Goal: Transaction & Acquisition: Download file/media

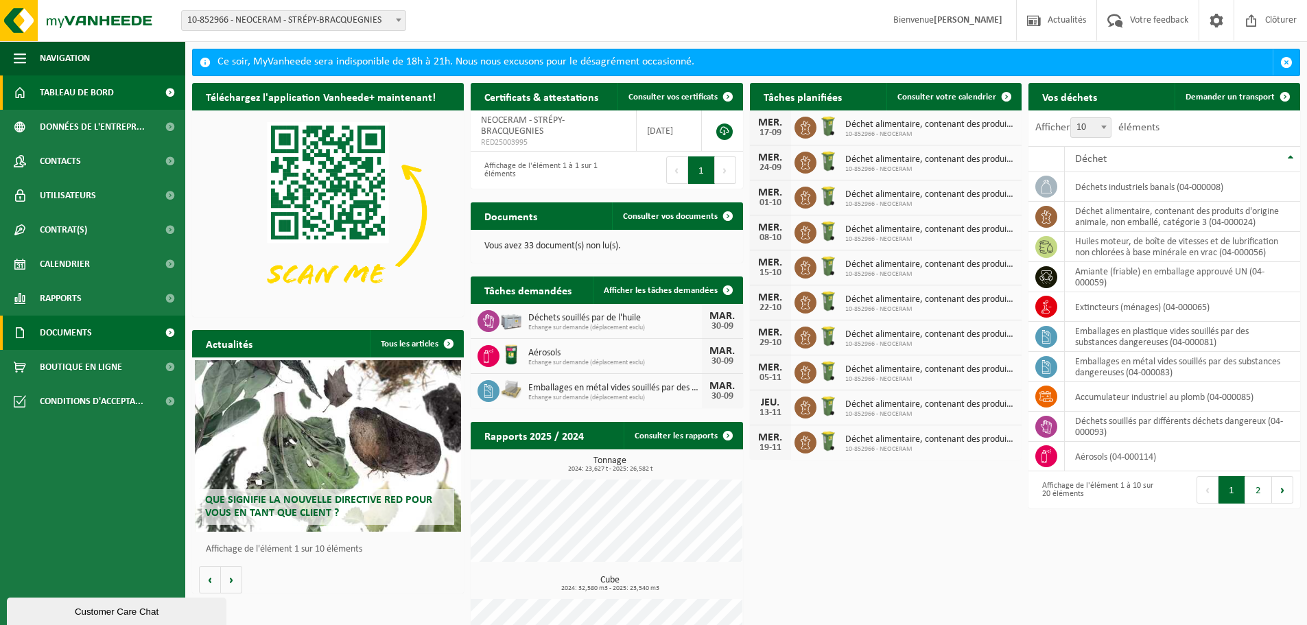
click at [85, 336] on span "Documents" at bounding box center [66, 333] width 52 height 34
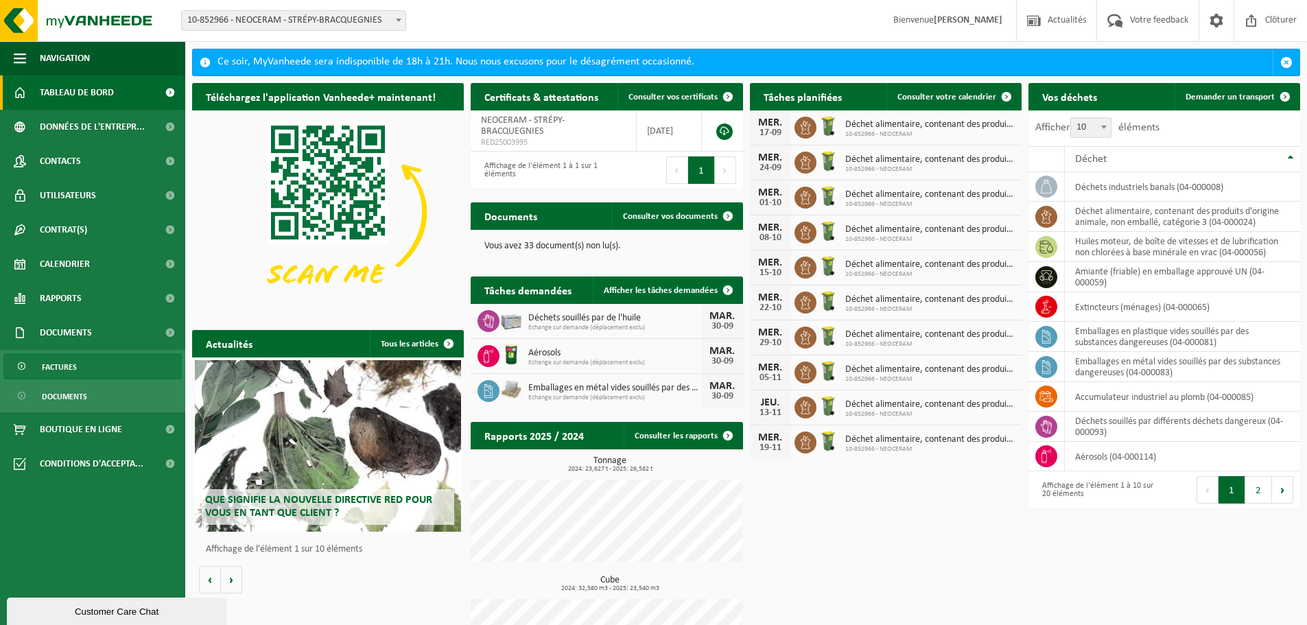
click at [80, 368] on link "Factures" at bounding box center [92, 366] width 178 height 26
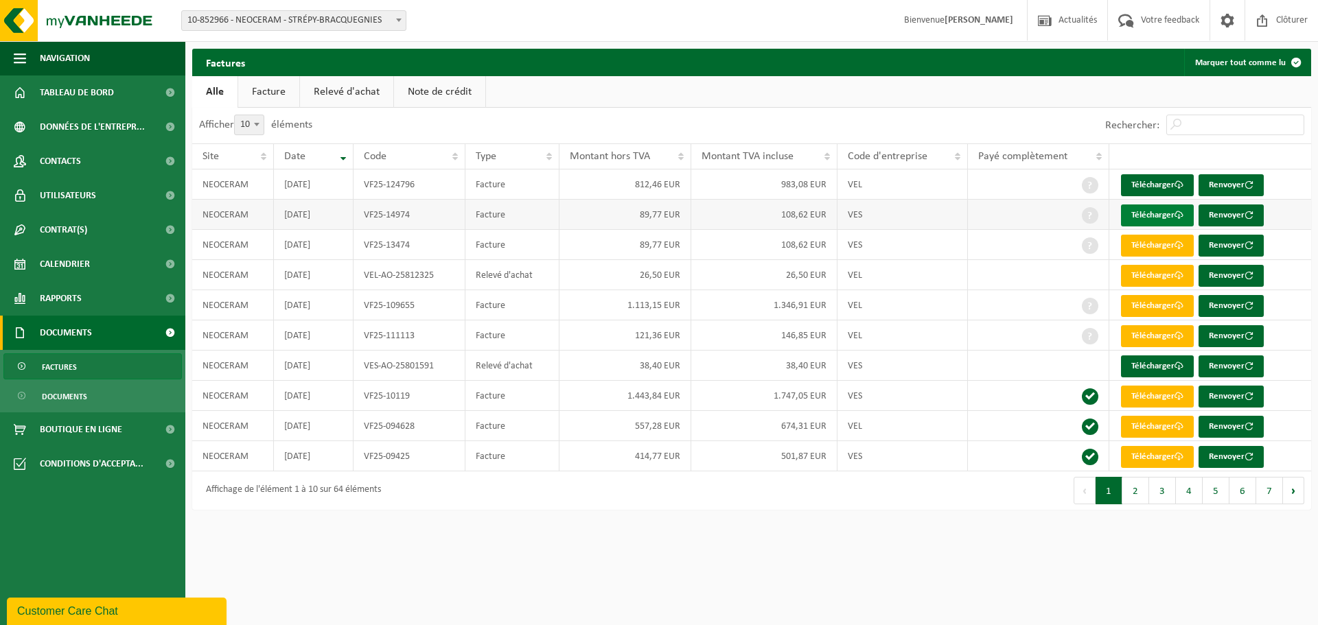
click at [1139, 212] on link "Télécharger" at bounding box center [1157, 216] width 73 height 22
click at [1159, 213] on link "Télécharger" at bounding box center [1157, 216] width 73 height 22
click at [1157, 218] on link "Télécharger" at bounding box center [1157, 216] width 73 height 22
click at [1156, 211] on link "Télécharger" at bounding box center [1157, 216] width 73 height 22
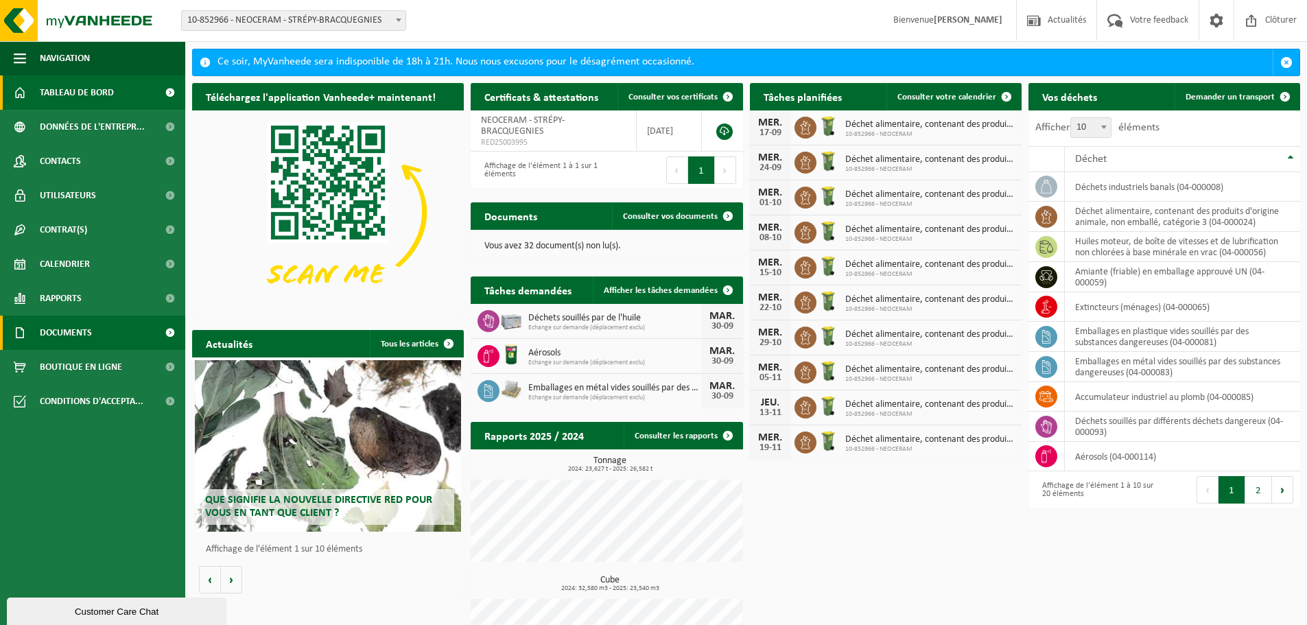
click at [75, 328] on span "Documents" at bounding box center [66, 333] width 52 height 34
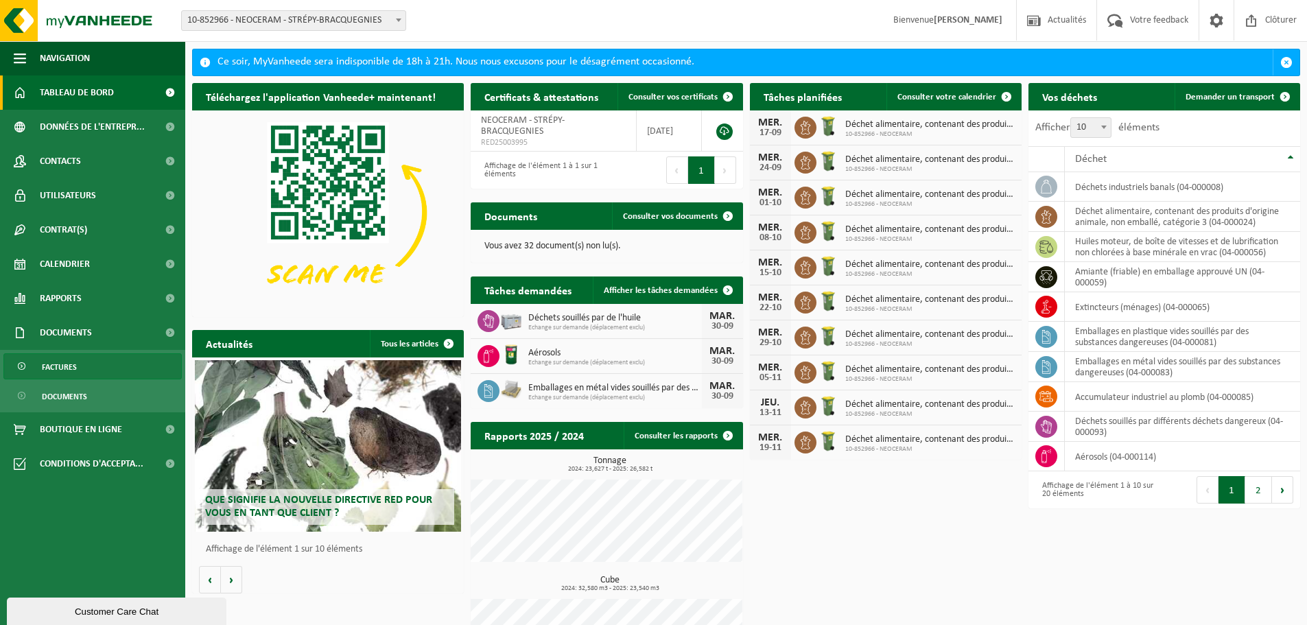
click at [77, 363] on link "Factures" at bounding box center [92, 366] width 178 height 26
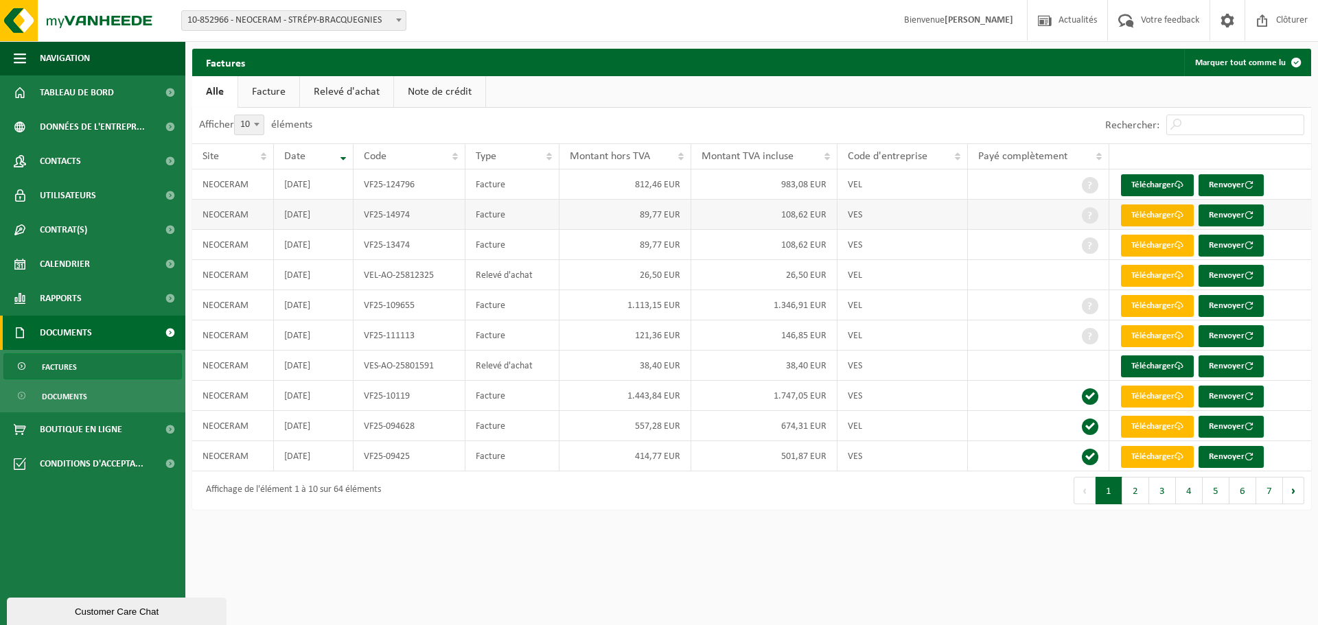
click at [1142, 216] on link "Télécharger" at bounding box center [1157, 216] width 73 height 22
